Goal: Information Seeking & Learning: Learn about a topic

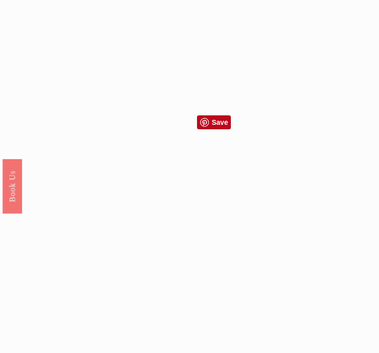
scroll to position [884, 0]
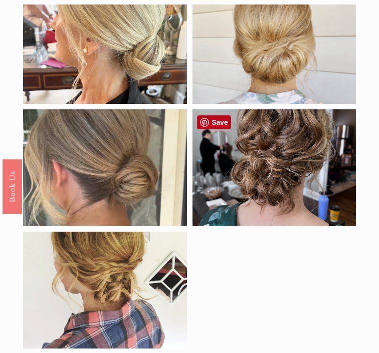
click at [298, 151] on div at bounding box center [275, 167] width 164 height 117
click at [287, 167] on div at bounding box center [275, 167] width 164 height 117
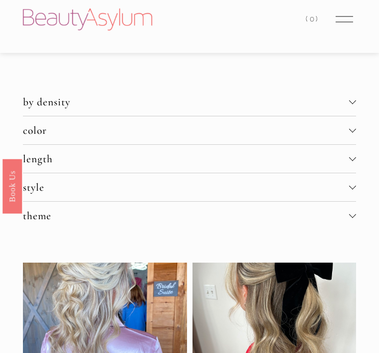
scroll to position [0, 0]
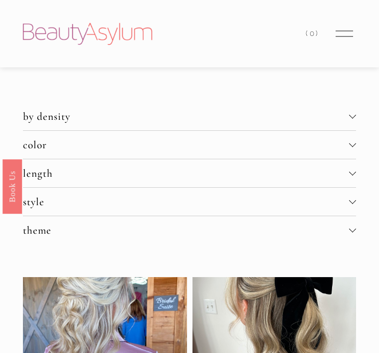
click at [132, 115] on span "by density" at bounding box center [186, 116] width 327 height 13
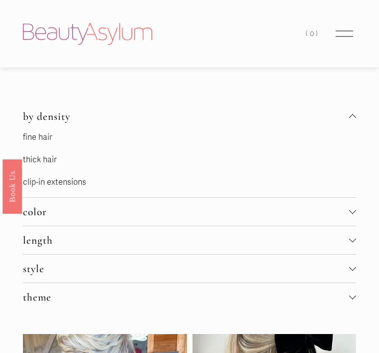
click at [45, 142] on link "fine hair" at bounding box center [37, 137] width 29 height 10
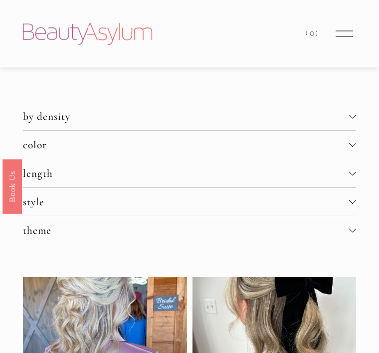
click at [92, 177] on span "length" at bounding box center [186, 173] width 327 height 13
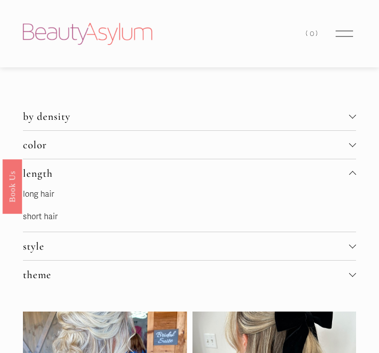
click at [48, 217] on link "short hair" at bounding box center [40, 217] width 35 height 10
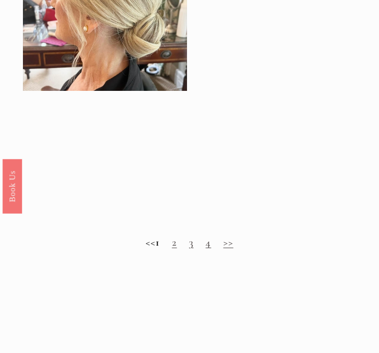
scroll to position [1032, 0]
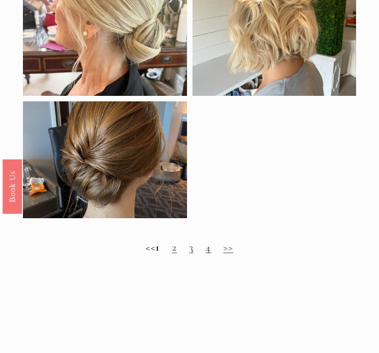
click at [177, 247] on link "2" at bounding box center [174, 247] width 5 height 13
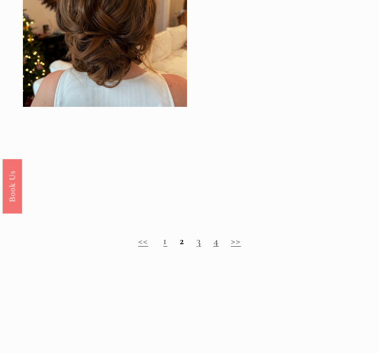
scroll to position [986, 0]
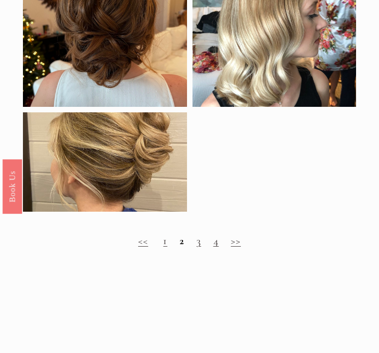
click at [247, 245] on h2 "<< 1 2 3 4 >>" at bounding box center [190, 241] width 334 height 12
click at [239, 245] on link ">>" at bounding box center [236, 240] width 10 height 13
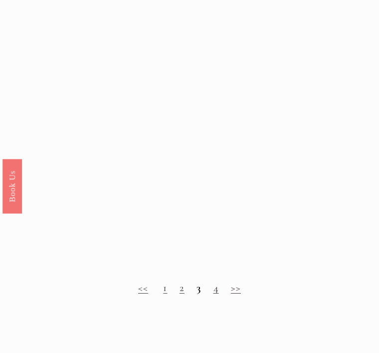
scroll to position [956, 0]
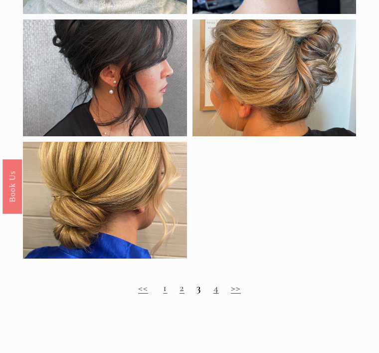
click at [237, 290] on link ">>" at bounding box center [236, 287] width 10 height 13
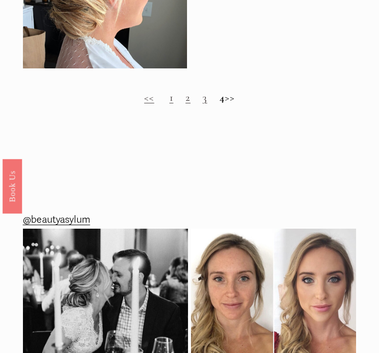
scroll to position [1147, 0]
